Goal: Transaction & Acquisition: Book appointment/travel/reservation

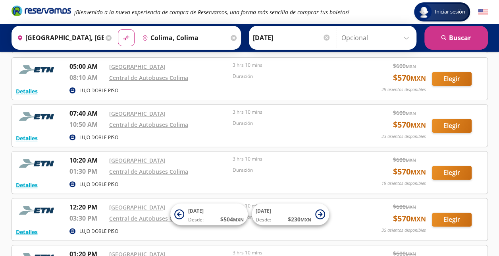
scroll to position [122, 0]
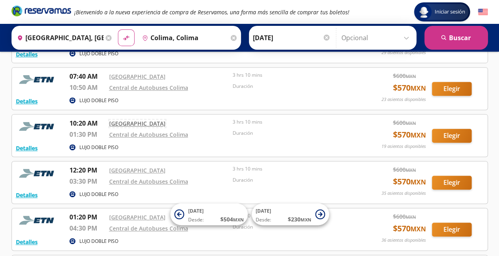
click at [134, 125] on link "[GEOGRAPHIC_DATA]" at bounding box center [137, 124] width 56 height 8
click at [450, 134] on button "Elegir" at bounding box center [452, 136] width 40 height 14
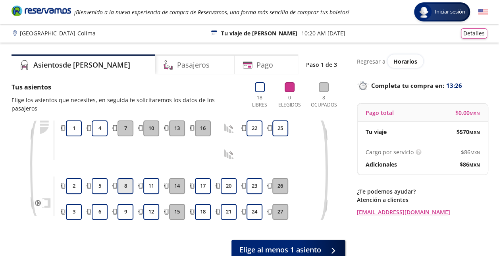
click at [129, 178] on button "8" at bounding box center [126, 186] width 16 height 16
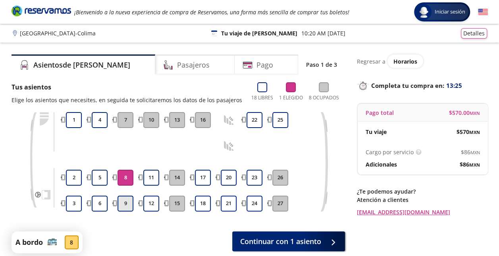
click at [124, 202] on button "9" at bounding box center [126, 203] width 16 height 16
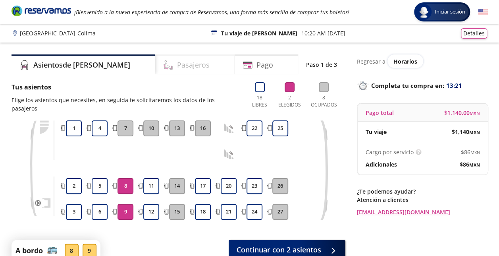
click at [181, 67] on div "Pasajeros" at bounding box center [194, 64] width 79 height 20
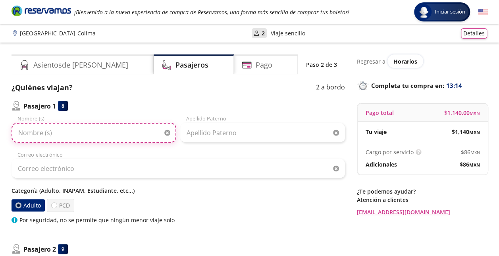
click at [85, 137] on input "Nombre (s)" at bounding box center [94, 133] width 165 height 20
type input "[PERSON_NAME]"
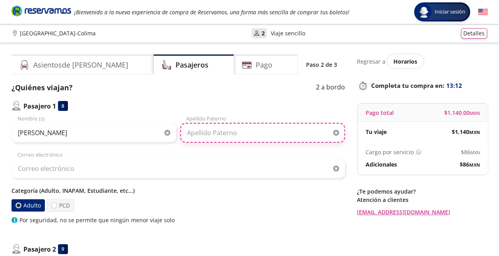
type input "[PERSON_NAME]"
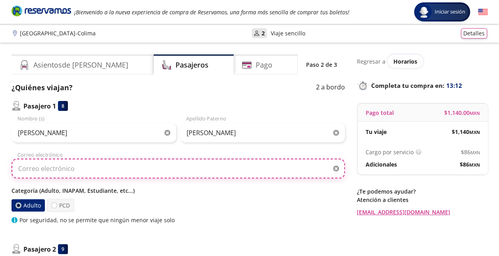
type input "[PERSON_NAME][EMAIL_ADDRESS][PERSON_NAME][DOMAIN_NAME]"
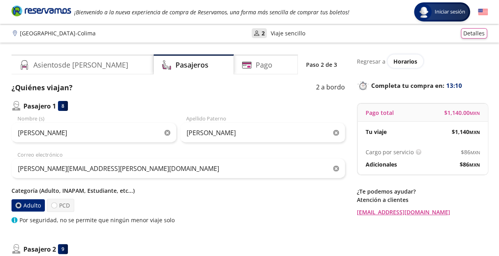
click at [173, 199] on div "Adulto PCD" at bounding box center [179, 205] width 334 height 13
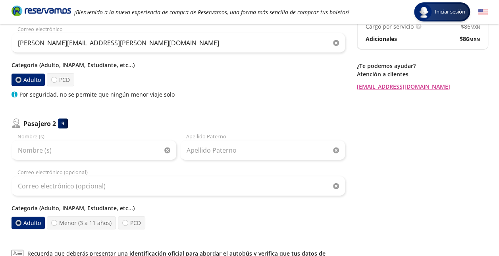
scroll to position [128, 0]
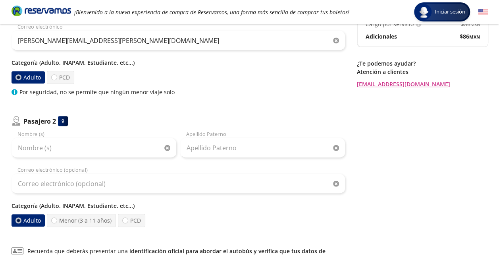
click at [64, 120] on div "9" at bounding box center [63, 121] width 10 height 10
click at [47, 123] on p "Pasajero 2" at bounding box center [39, 121] width 33 height 10
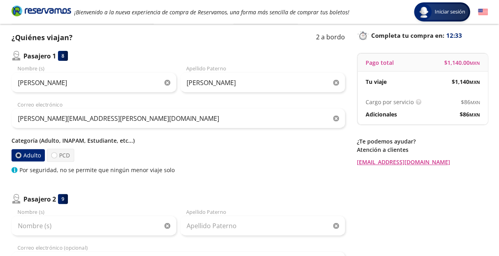
scroll to position [51, 0]
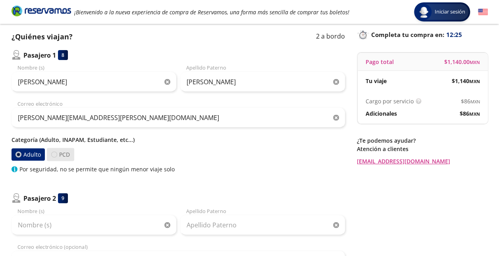
click at [55, 152] on div at bounding box center [54, 154] width 6 height 6
click at [55, 152] on input "PCD" at bounding box center [54, 154] width 5 height 5
radio input "true"
radio input "false"
click at [55, 152] on div at bounding box center [54, 154] width 6 height 6
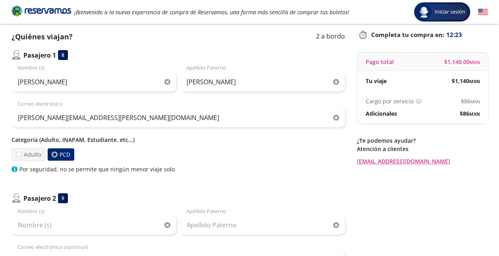
click at [55, 152] on input "PCD" at bounding box center [54, 155] width 6 height 6
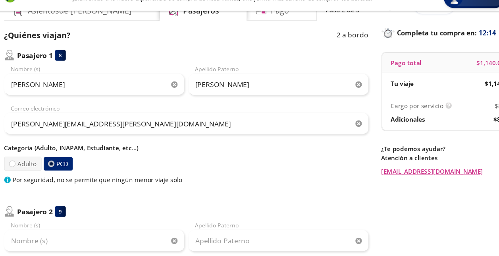
scroll to position [41, 0]
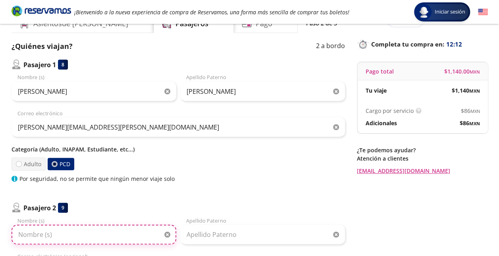
click at [63, 236] on input "Nombre (s)" at bounding box center [94, 234] width 165 height 20
type input "[PERSON_NAME] [PERSON_NAME]"
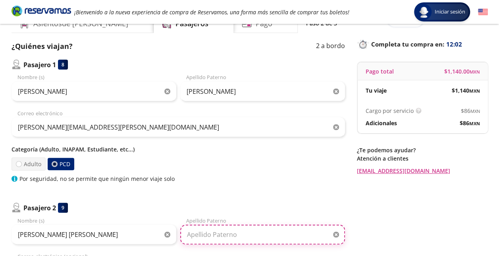
type input "[PERSON_NAME]"
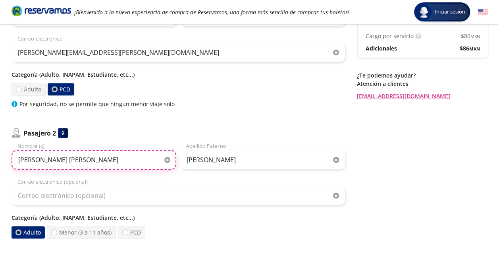
scroll to position [117, 0]
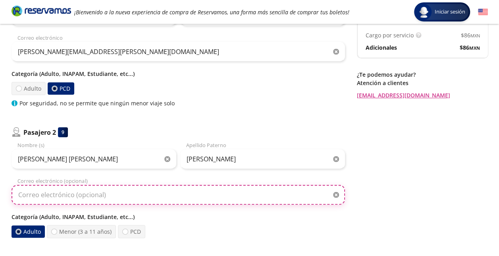
click at [251, 200] on input "Correo electrónico (opcional)" at bounding box center [179, 195] width 334 height 20
type input "[PERSON_NAME][EMAIL_ADDRESS][PERSON_NAME][DOMAIN_NAME]"
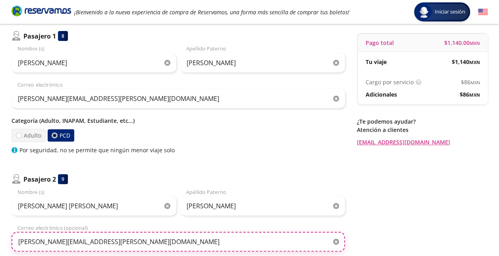
scroll to position [74, 0]
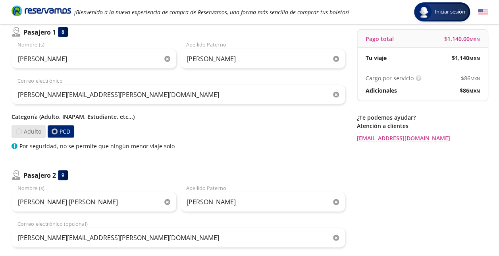
click at [21, 131] on div at bounding box center [18, 131] width 6 height 6
click at [21, 131] on input "Adulto" at bounding box center [18, 132] width 6 height 6
radio input "true"
radio input "false"
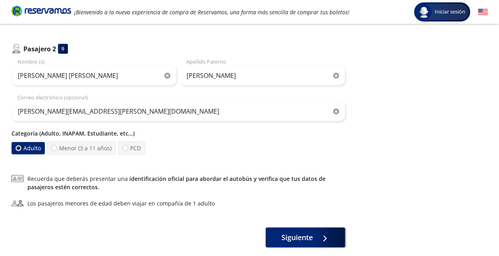
scroll to position [199, 0]
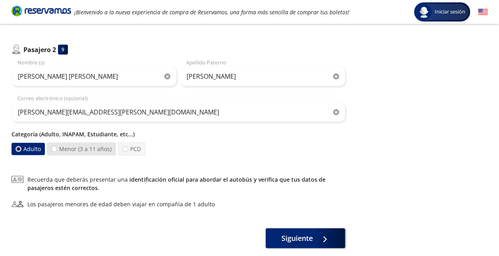
click at [67, 145] on label "Menor (3 a 11 años)" at bounding box center [81, 148] width 69 height 13
click at [57, 146] on input "Menor (3 a 11 años)" at bounding box center [54, 148] width 5 height 5
radio input "true"
radio input "false"
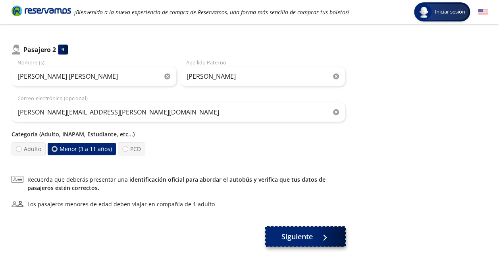
click at [292, 233] on span "Siguiente" at bounding box center [297, 236] width 31 height 11
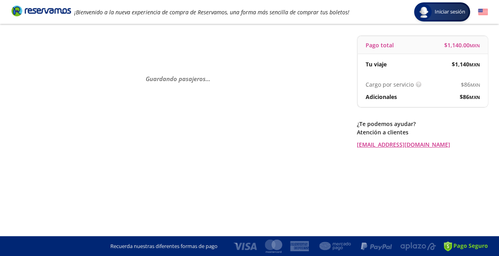
scroll to position [0, 0]
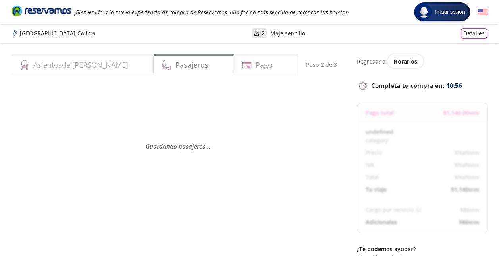
select select "MX"
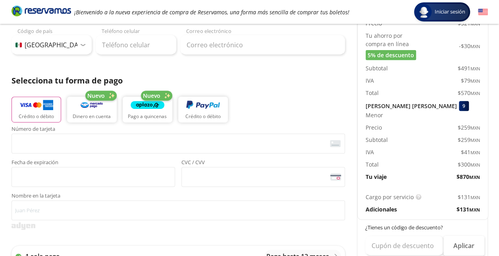
scroll to position [131, 0]
